Goal: Navigation & Orientation: Find specific page/section

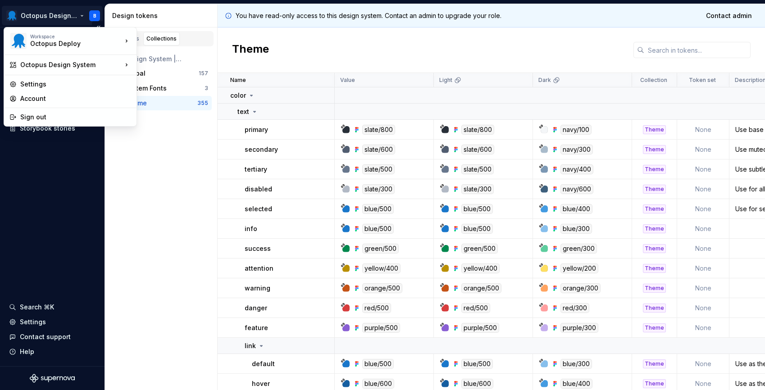
click at [66, 14] on html "Octopus Design System B Documentation Design system data Design tokens Componen…" at bounding box center [382, 195] width 765 height 390
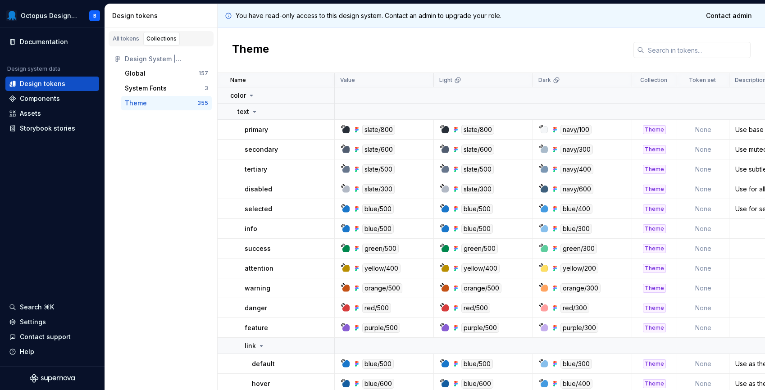
click at [249, 132] on html "Octopus Design System B Documentation Design system data Design tokens Componen…" at bounding box center [382, 195] width 765 height 390
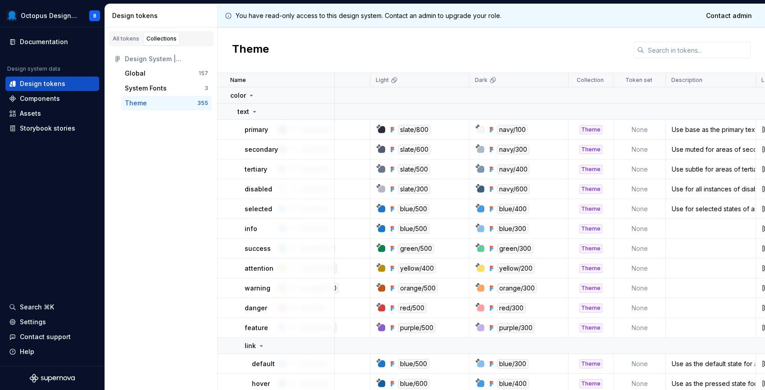
scroll to position [0, 118]
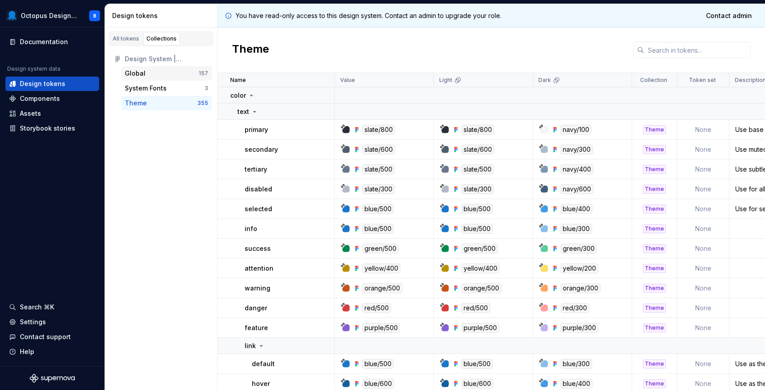
click at [152, 75] on div "Global" at bounding box center [162, 73] width 74 height 9
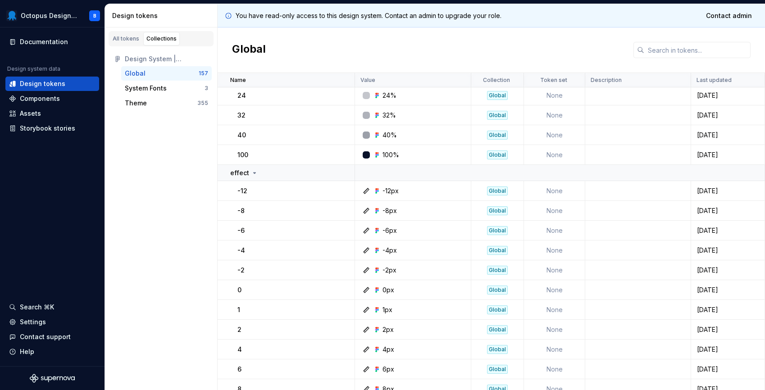
scroll to position [3149, 0]
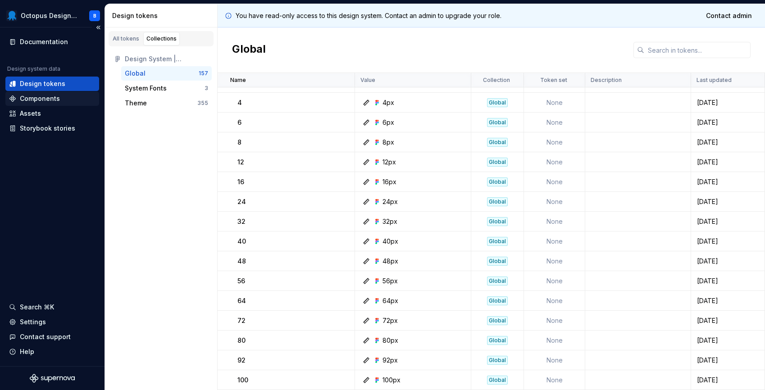
click at [46, 97] on div "Components" at bounding box center [40, 98] width 40 height 9
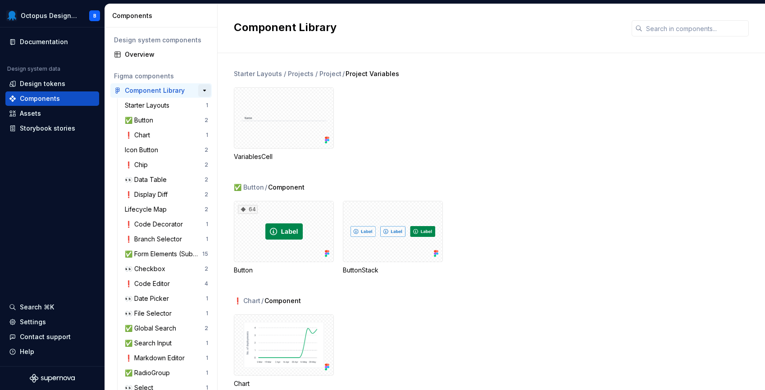
click at [204, 89] on button "button" at bounding box center [204, 90] width 13 height 13
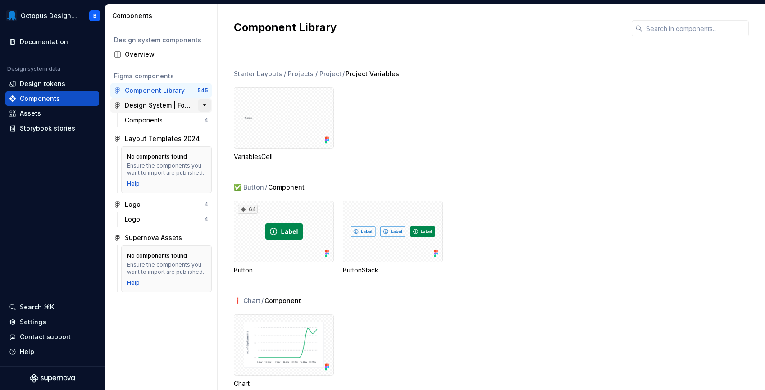
click at [205, 103] on button "button" at bounding box center [204, 105] width 13 height 13
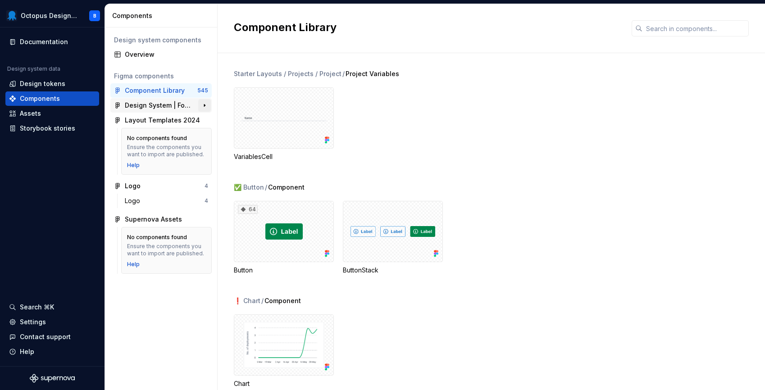
click at [205, 103] on button "button" at bounding box center [204, 105] width 13 height 13
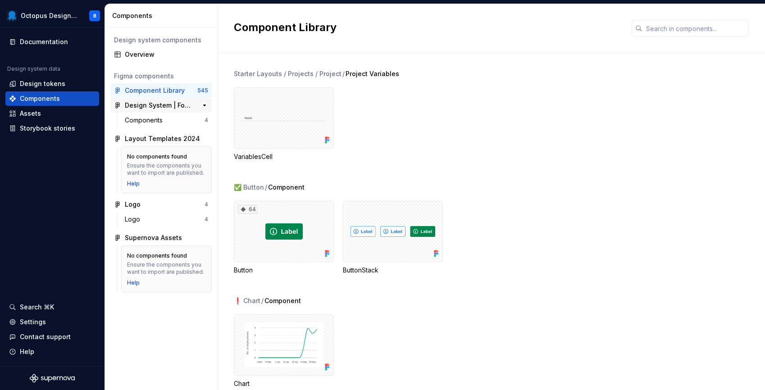
click at [144, 106] on div "Design System | Foundations" at bounding box center [158, 105] width 67 height 9
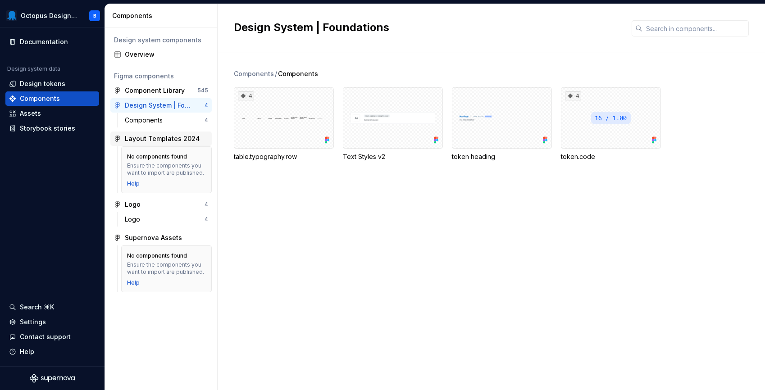
click at [174, 140] on div "Layout Templates 2024" at bounding box center [162, 138] width 75 height 9
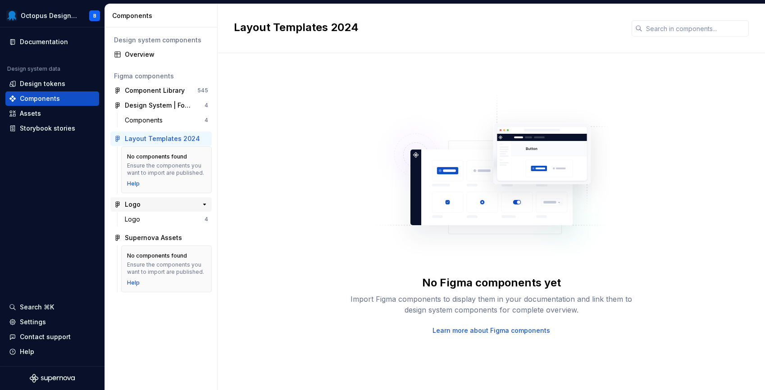
click at [156, 206] on div "Logo" at bounding box center [158, 204] width 67 height 9
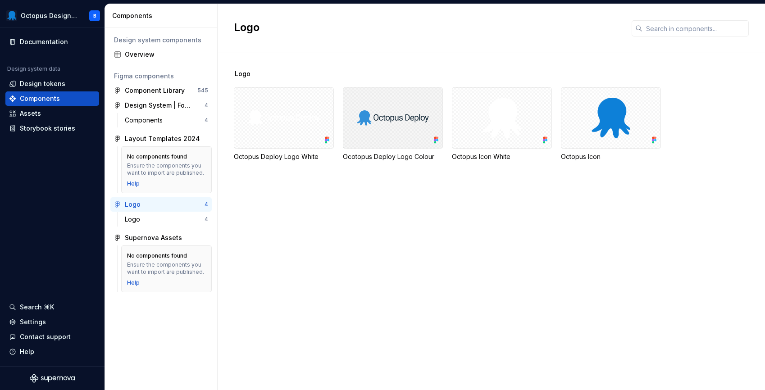
click at [405, 118] on div at bounding box center [393, 117] width 100 height 61
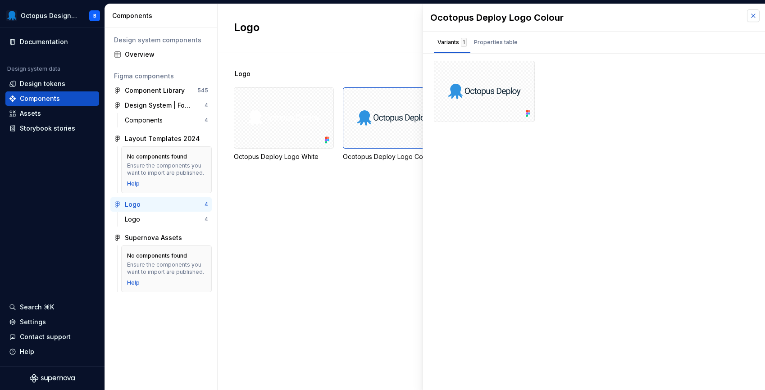
click at [755, 16] on button "button" at bounding box center [753, 15] width 13 height 13
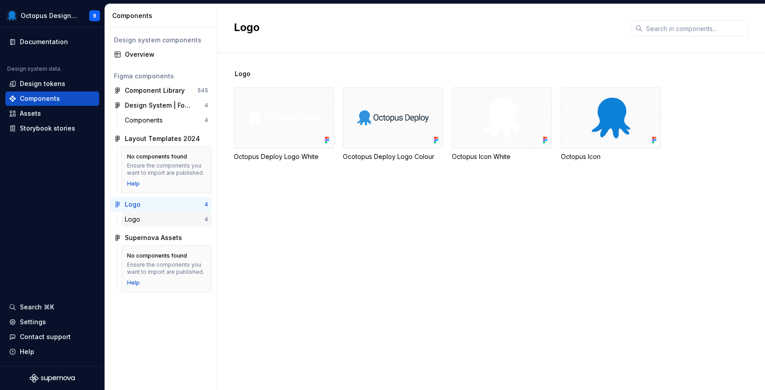
click at [151, 219] on div "Logo" at bounding box center [165, 219] width 80 height 9
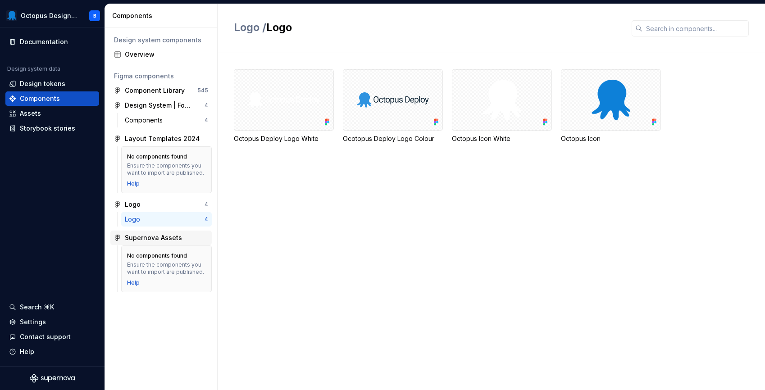
click at [156, 234] on div "Supernova Assets" at bounding box center [153, 237] width 57 height 9
